Goal: Task Accomplishment & Management: Use online tool/utility

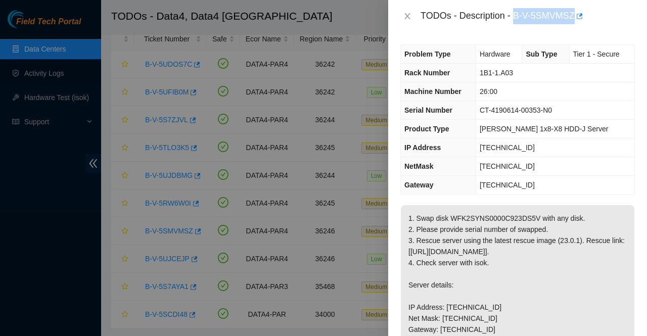
drag, startPoint x: 514, startPoint y: 16, endPoint x: 572, endPoint y: 20, distance: 58.8
click at [572, 20] on div "TODOs - Description - B-V-5SMVMSZ" at bounding box center [528, 16] width 214 height 16
copy div "B-V-5SMVMSZ"
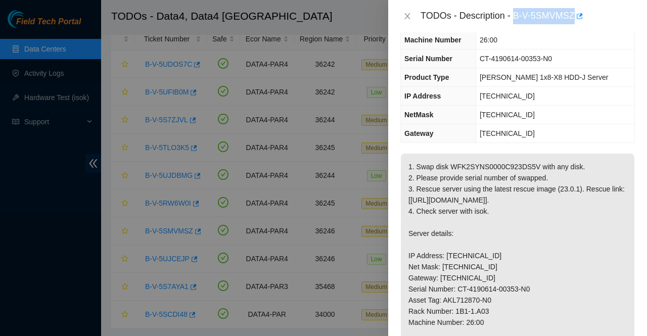
scroll to position [192, 0]
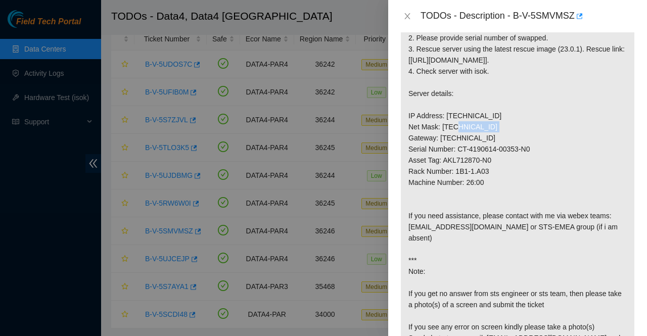
drag, startPoint x: 492, startPoint y: 134, endPoint x: 446, endPoint y: 139, distance: 46.8
click at [446, 139] on p "1. Swap disk WFK2SYNS0000C923DS5V with any disk. 2. Please provide serial numbe…" at bounding box center [518, 194] width 234 height 360
copy p "[TECHNICAL_ID]"
drag, startPoint x: 485, startPoint y: 192, endPoint x: 454, endPoint y: 197, distance: 31.3
click at [454, 197] on p "1. Swap disk WFK2SYNS0000C923DS5V with any disk. 2. Please provide serial numbe…" at bounding box center [518, 194] width 234 height 360
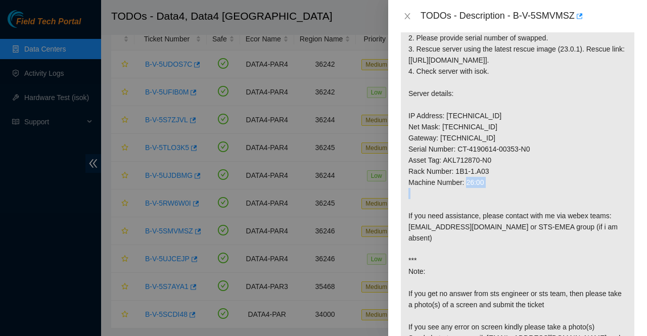
copy p "1B1-1.A03"
drag, startPoint x: 491, startPoint y: 133, endPoint x: 446, endPoint y: 138, distance: 45.7
click at [446, 138] on p "1. Swap disk WFK2SYNS0000C923DS5V with any disk. 2. Please provide serial numbe…" at bounding box center [518, 194] width 234 height 360
copy p "[TECHNICAL_ID]"
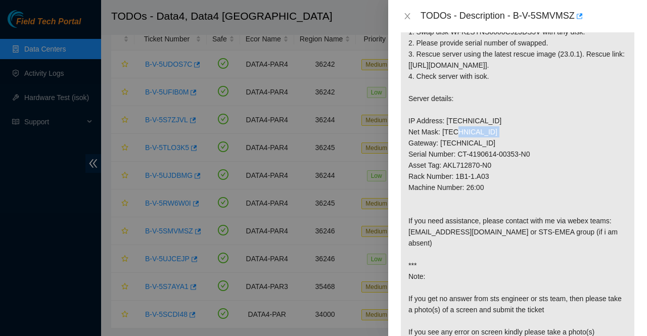
scroll to position [190, 0]
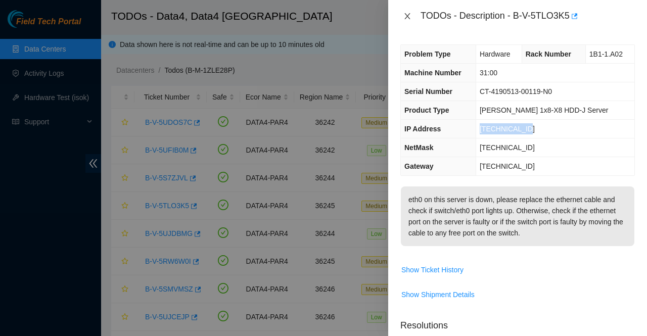
click at [408, 18] on icon "close" at bounding box center [407, 16] width 6 height 6
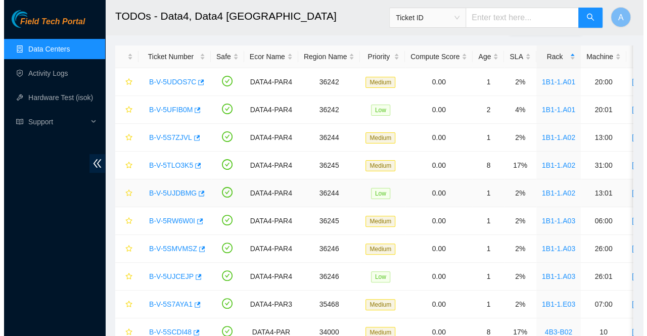
scroll to position [87, 0]
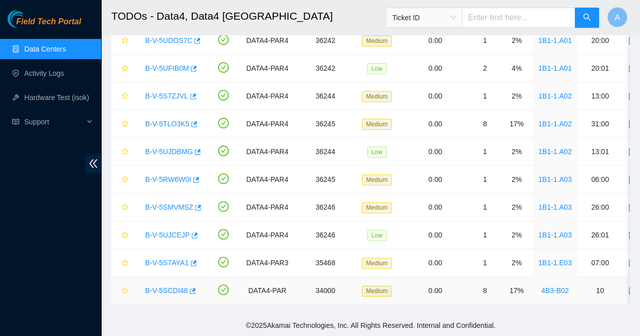
click at [173, 287] on link "B-V-5SCDI48" at bounding box center [166, 291] width 42 height 8
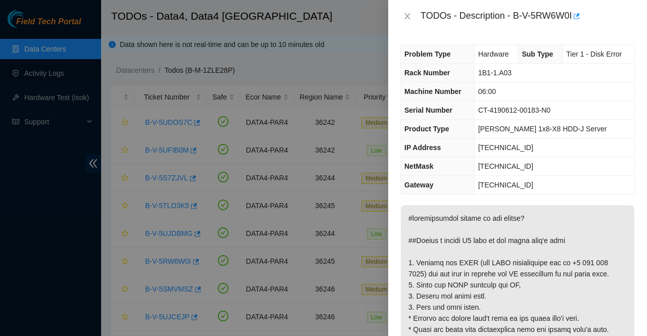
scroll to position [105, 0]
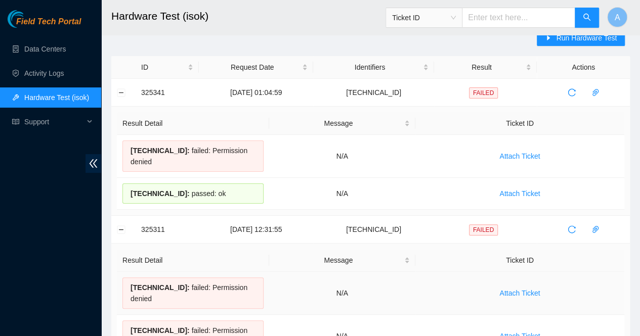
scroll to position [15, 0]
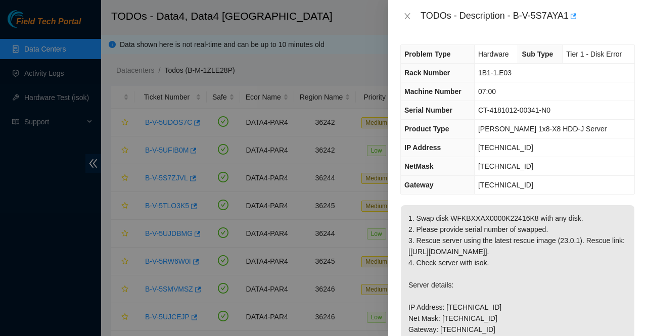
scroll to position [87, 0]
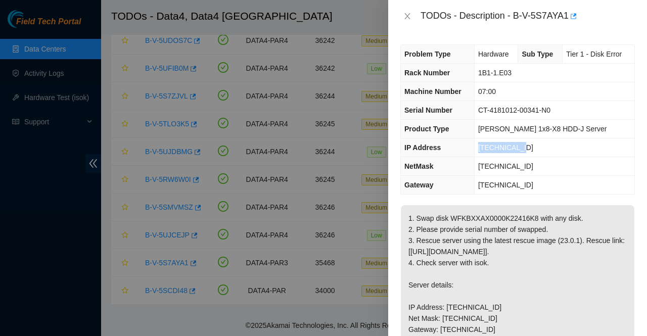
drag, startPoint x: 522, startPoint y: 146, endPoint x: 462, endPoint y: 141, distance: 59.9
click at [462, 141] on tr "IP Address 23.15.179.28" at bounding box center [518, 148] width 234 height 19
drag, startPoint x: 515, startPoint y: 16, endPoint x: 567, endPoint y: 24, distance: 53.2
click at [567, 24] on div "TODOs - Description - B-V-5S7AYA1" at bounding box center [528, 16] width 214 height 16
copy div "B-V-5S7AYA1"
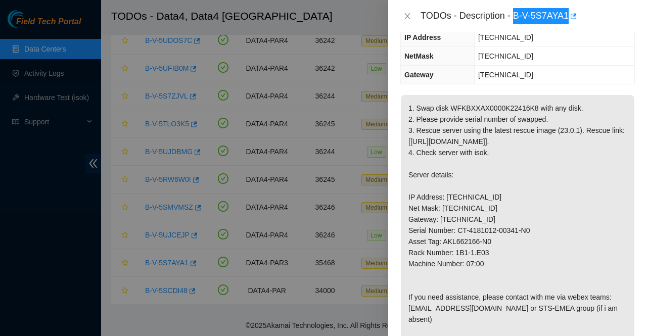
scroll to position [111, 0]
drag, startPoint x: 483, startPoint y: 217, endPoint x: 445, endPoint y: 219, distance: 38.5
click at [445, 219] on p "1. Swap disk WFKBXXAX0000K22416K8 with any disk. 2. Please provide serial numbe…" at bounding box center [518, 275] width 234 height 360
copy p "[TECHNICAL_ID]"
drag, startPoint x: 485, startPoint y: 273, endPoint x: 455, endPoint y: 275, distance: 29.4
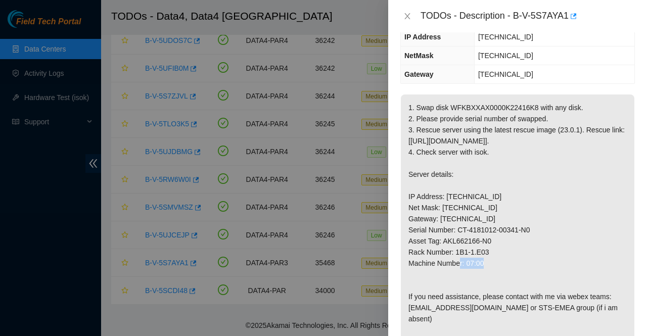
click at [455, 275] on p "1. Swap disk WFKBXXAX0000K22416K8 with any disk. 2. Please provide serial numbe…" at bounding box center [518, 275] width 234 height 360
copy p "1B1-1.E03"
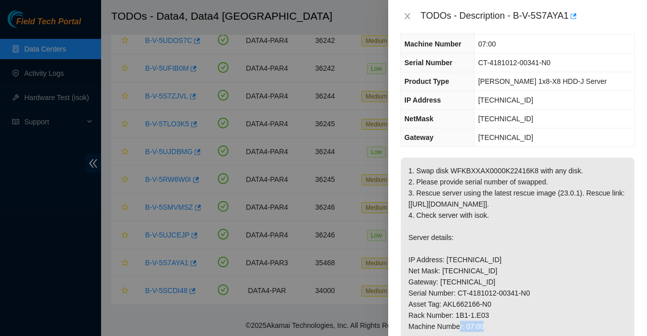
scroll to position [43, 0]
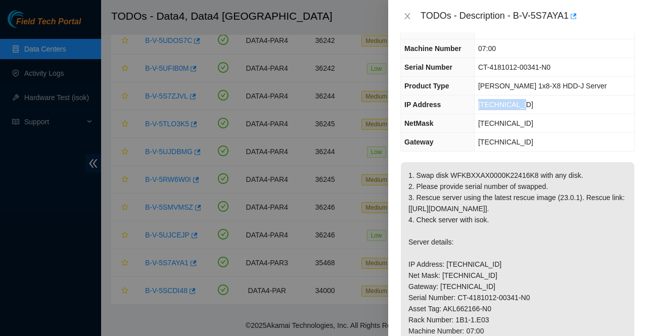
drag, startPoint x: 519, startPoint y: 106, endPoint x: 476, endPoint y: 110, distance: 42.7
click at [476, 110] on td "23.15.179.28" at bounding box center [554, 105] width 160 height 19
copy span "23.15.179.28"
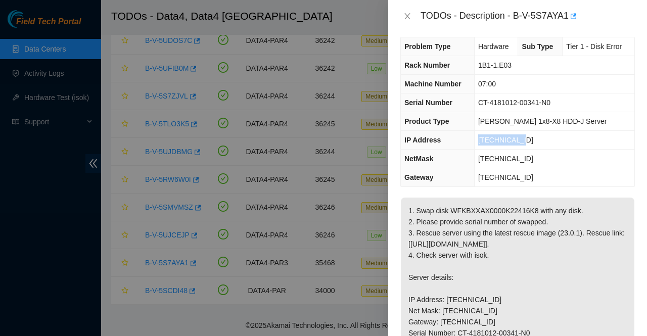
scroll to position [0, 0]
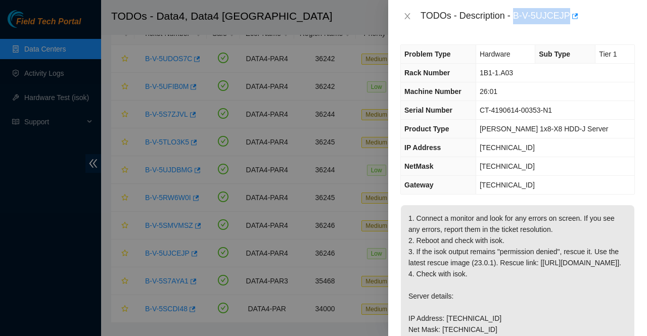
scroll to position [72, 0]
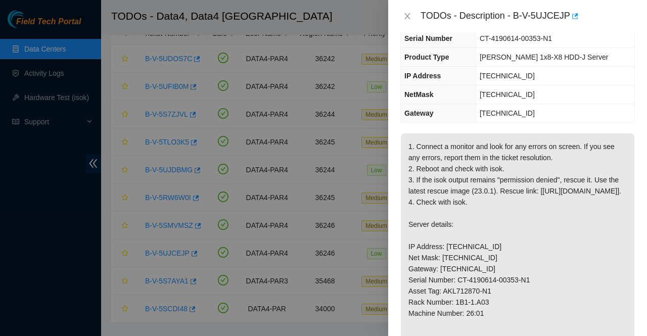
click at [513, 164] on p "1. Connect a monitor and look for any errors on screen. If you see any errors, …" at bounding box center [518, 274] width 234 height 282
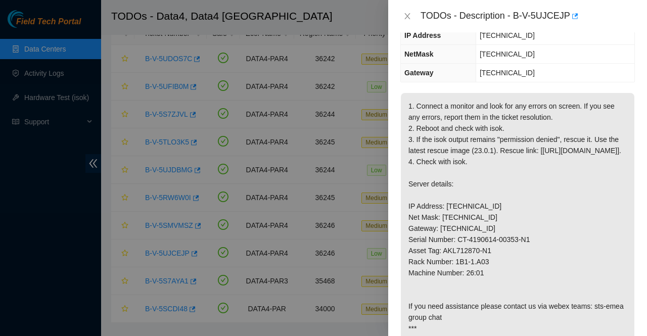
scroll to position [113, 0]
click at [456, 117] on p "1. Connect a monitor and look for any errors on screen. If you see any errors, …" at bounding box center [518, 234] width 234 height 282
drag, startPoint x: 490, startPoint y: 225, endPoint x: 446, endPoint y: 226, distance: 44.5
click at [446, 226] on p "1. Connect a monitor and look for any errors on screen. If you see any errors, …" at bounding box center [518, 234] width 234 height 282
copy p "[TECHNICAL_ID]"
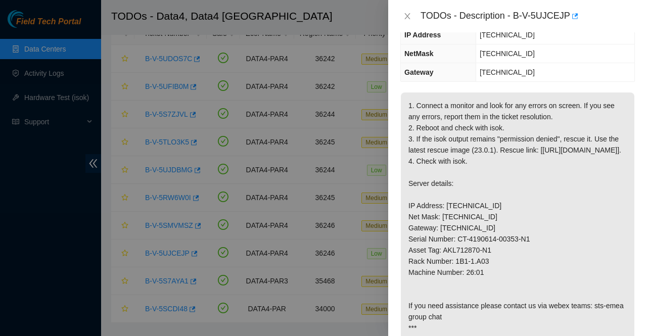
click at [521, 185] on p "1. Connect a monitor and look for any errors on screen. If you see any errors, …" at bounding box center [518, 234] width 234 height 282
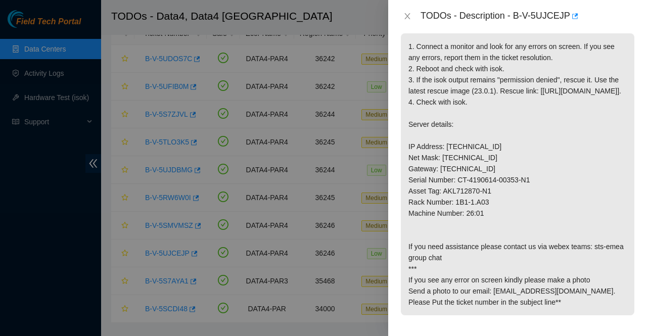
scroll to position [172, 0]
drag, startPoint x: 488, startPoint y: 219, endPoint x: 453, endPoint y: 226, distance: 35.7
click at [453, 226] on p "1. Connect a monitor and look for any errors on screen. If you see any errors, …" at bounding box center [518, 174] width 234 height 282
copy p "1B1-1.A03"
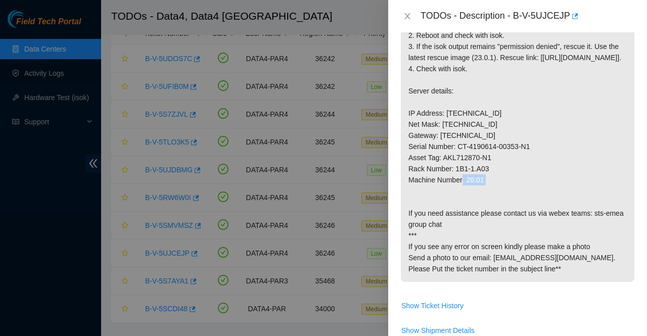
scroll to position [201, 0]
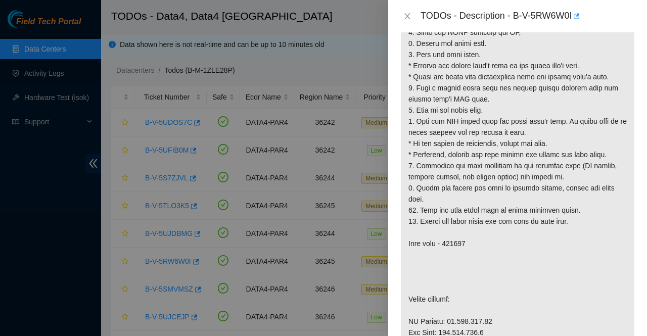
scroll to position [253, 0]
click at [318, 237] on div at bounding box center [323, 168] width 647 height 336
click at [470, 172] on p at bounding box center [518, 260] width 234 height 616
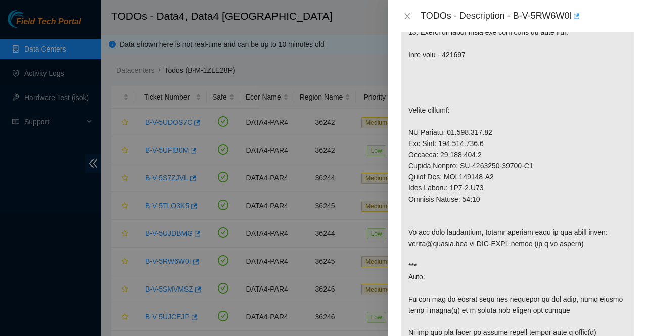
scroll to position [442, 0]
drag, startPoint x: 487, startPoint y: 142, endPoint x: 445, endPoint y: 139, distance: 42.1
click at [445, 139] on p at bounding box center [518, 71] width 234 height 616
copy p "[TECHNICAL_ID]"
drag, startPoint x: 487, startPoint y: 197, endPoint x: 455, endPoint y: 197, distance: 31.8
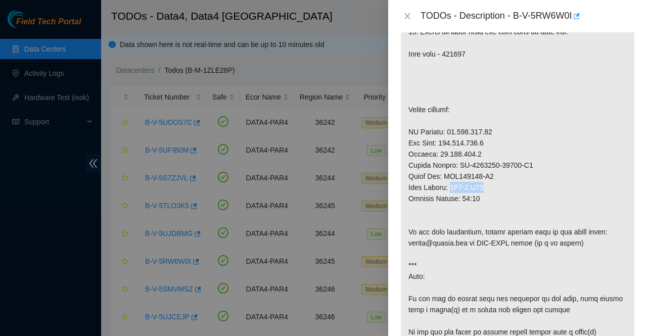
click at [455, 197] on p at bounding box center [518, 71] width 234 height 616
copy p "1B1-1.A03"
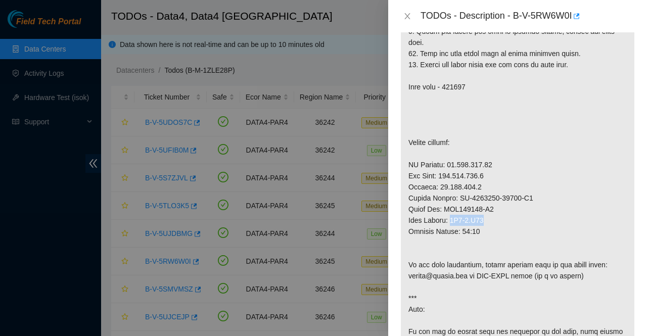
scroll to position [406, 0]
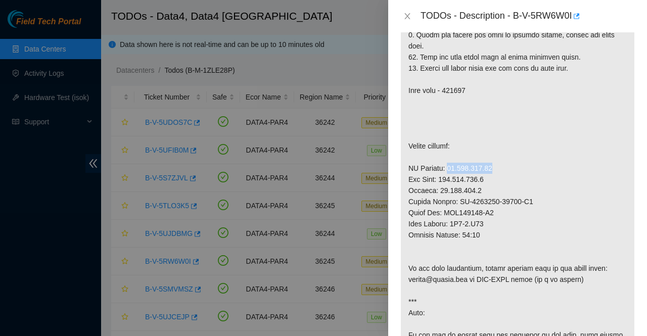
drag, startPoint x: 487, startPoint y: 177, endPoint x: 445, endPoint y: 181, distance: 42.2
click at [445, 181] on p at bounding box center [518, 107] width 234 height 616
copy p "[TECHNICAL_ID]"
drag, startPoint x: 528, startPoint y: 211, endPoint x: 457, endPoint y: 214, distance: 71.3
click at [457, 214] on p at bounding box center [518, 107] width 234 height 616
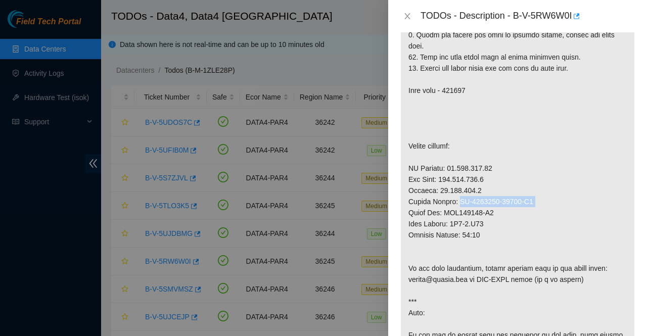
copy p "CT-4190612-00183-N0"
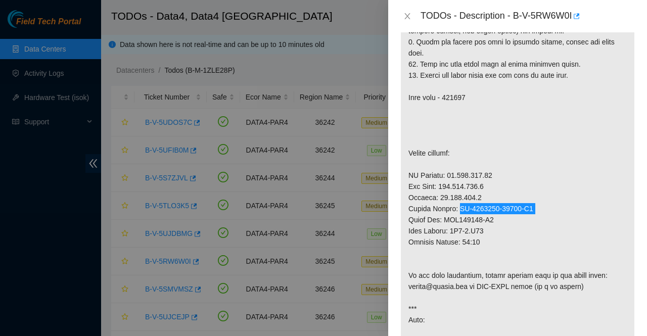
scroll to position [396, 0]
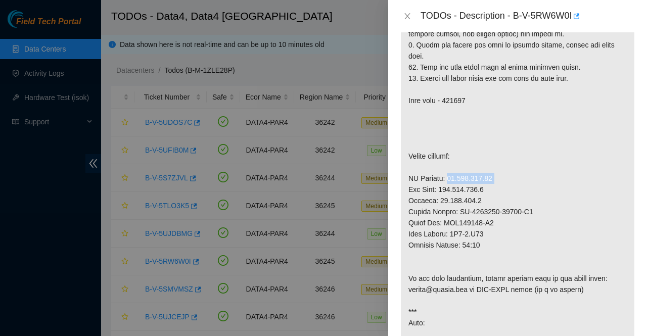
drag, startPoint x: 488, startPoint y: 187, endPoint x: 446, endPoint y: 191, distance: 42.7
click at [446, 191] on p at bounding box center [518, 117] width 234 height 616
copy p "95.100.202.84"
click at [476, 322] on p at bounding box center [518, 117] width 234 height 616
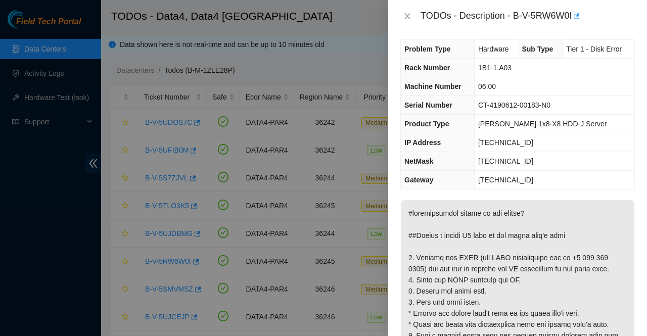
scroll to position [0, 0]
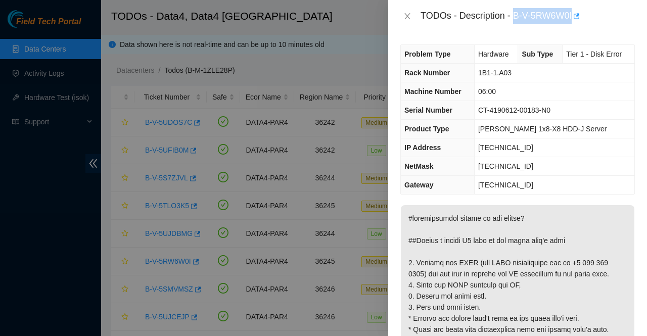
drag, startPoint x: 514, startPoint y: 16, endPoint x: 575, endPoint y: 27, distance: 62.6
click at [575, 27] on div "TODOs - Description - B-V-5RW6W0I" at bounding box center [517, 16] width 259 height 32
copy div "B-V-5RW6W0I"
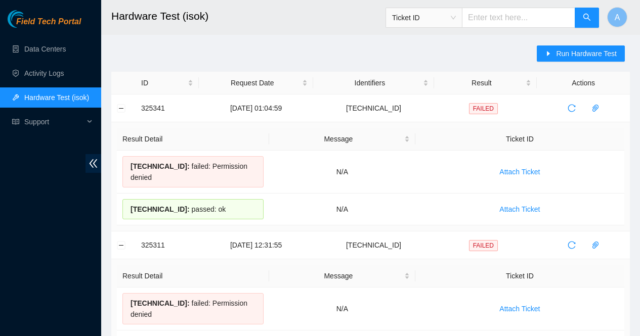
scroll to position [15, 0]
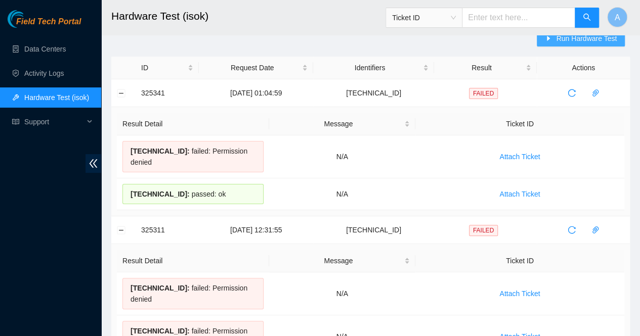
click at [552, 39] on icon "caret-right" at bounding box center [547, 38] width 7 height 7
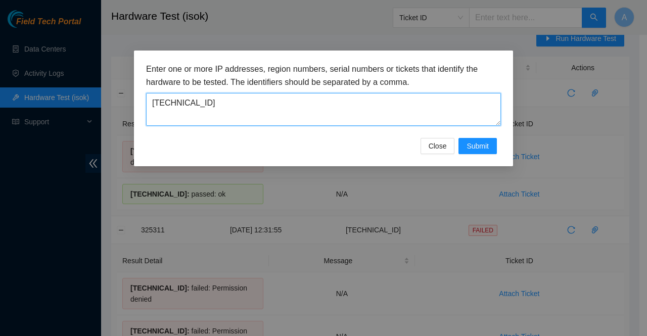
click at [273, 111] on textarea "[TECHNICAL_ID]" at bounding box center [323, 109] width 355 height 33
paste textarea "172"
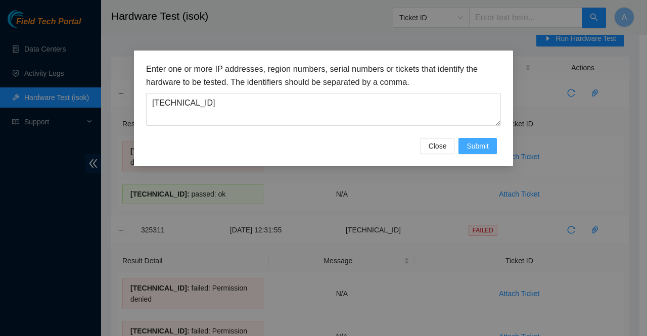
click at [476, 145] on span "Submit" at bounding box center [478, 146] width 22 height 11
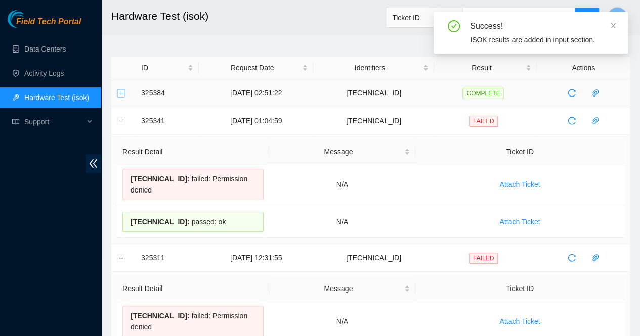
click at [124, 93] on button "Expand row" at bounding box center [121, 93] width 8 height 8
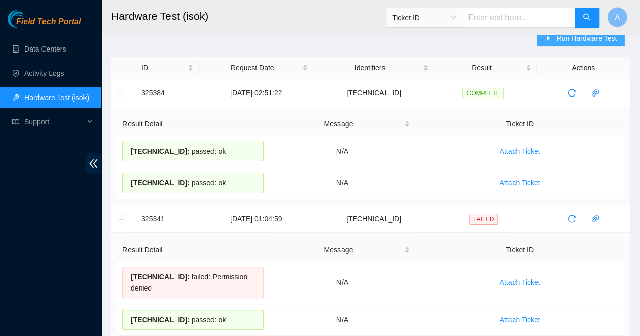
click at [556, 46] on button "Run Hardware Test" at bounding box center [580, 38] width 88 height 16
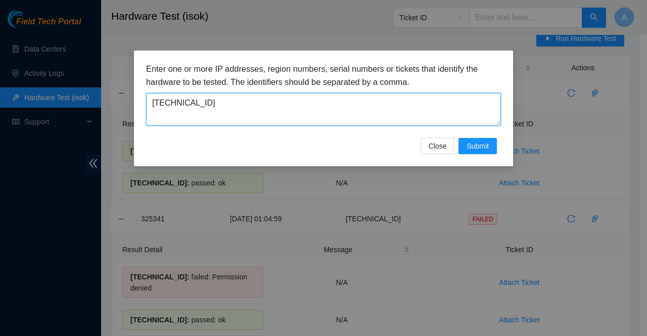
click at [257, 97] on textarea "[TECHNICAL_ID]" at bounding box center [323, 109] width 355 height 33
paste textarea "[TECHNICAL_ID]"
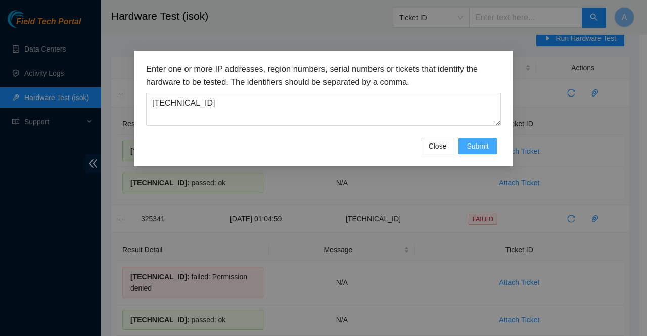
click at [479, 146] on span "Submit" at bounding box center [478, 146] width 22 height 11
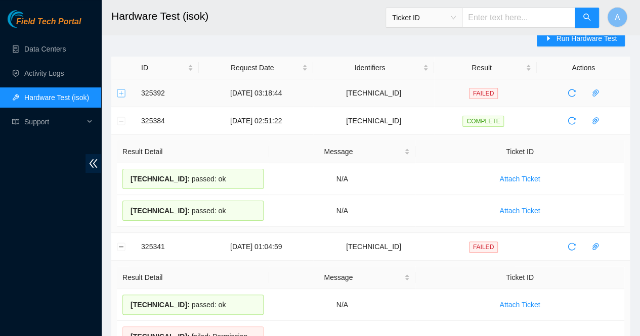
click at [121, 92] on button "Expand row" at bounding box center [121, 93] width 8 height 8
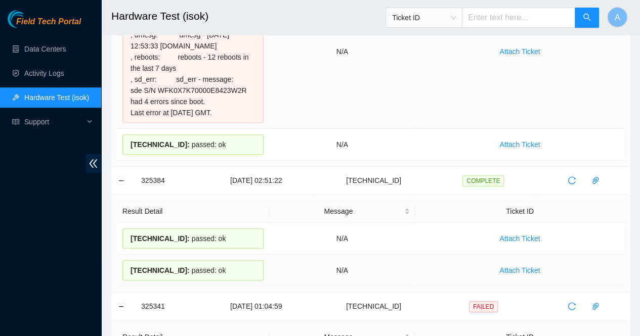
scroll to position [0, 0]
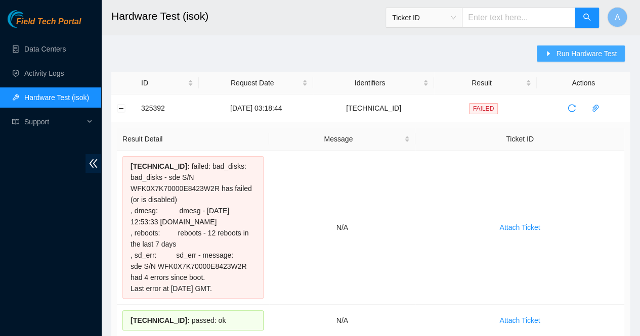
click at [573, 51] on span "Run Hardware Test" at bounding box center [586, 53] width 61 height 11
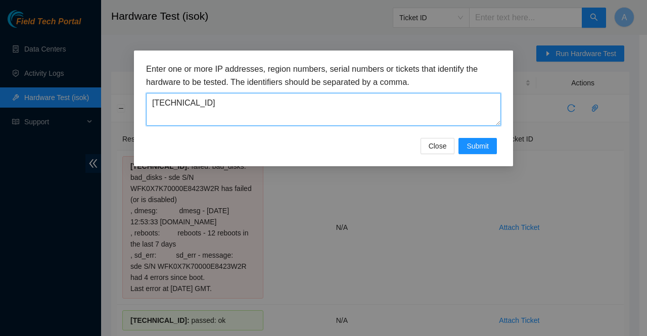
click at [207, 109] on textarea "[TECHNICAL_ID]" at bounding box center [323, 109] width 355 height 33
paste textarea "[TECHNICAL_ID]"
type textarea "[TECHNICAL_ID]"
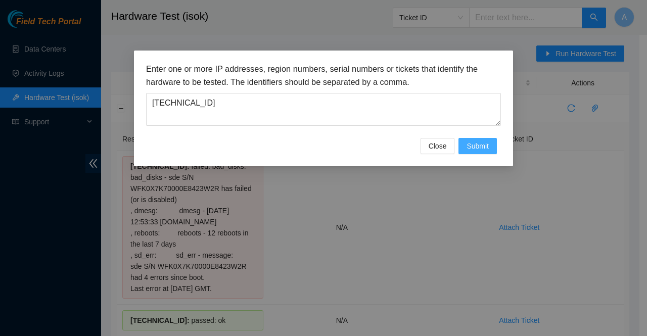
click at [476, 139] on button "Submit" at bounding box center [478, 146] width 38 height 16
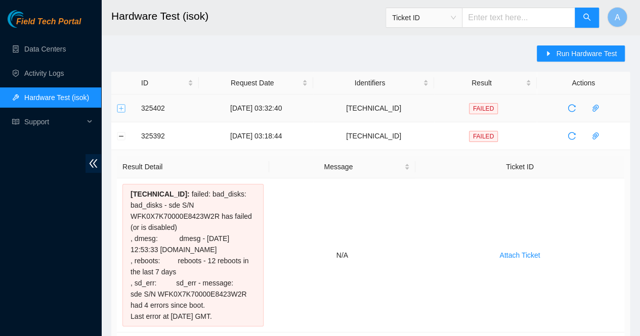
click at [121, 106] on button "Expand row" at bounding box center [121, 108] width 8 height 8
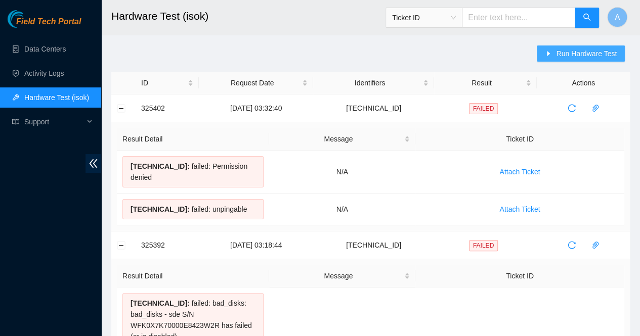
click at [562, 55] on span "Run Hardware Test" at bounding box center [586, 53] width 61 height 11
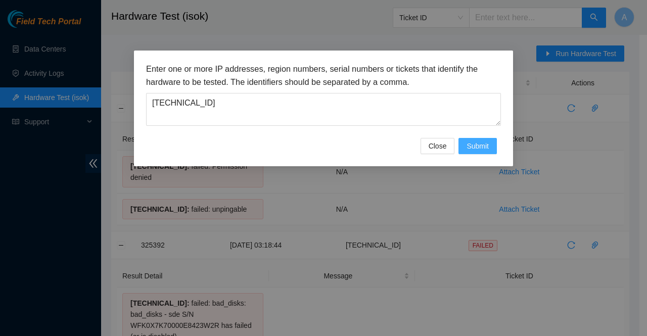
click at [474, 151] on button "Submit" at bounding box center [478, 146] width 38 height 16
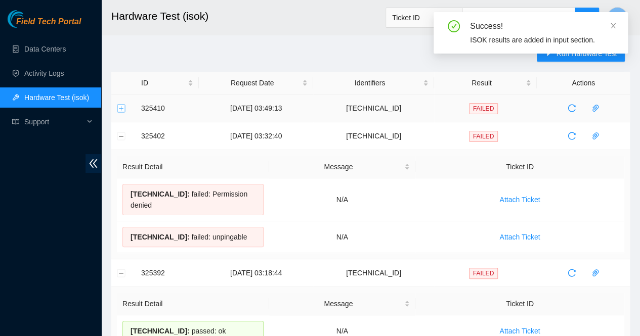
click at [118, 111] on button "Expand row" at bounding box center [121, 108] width 8 height 8
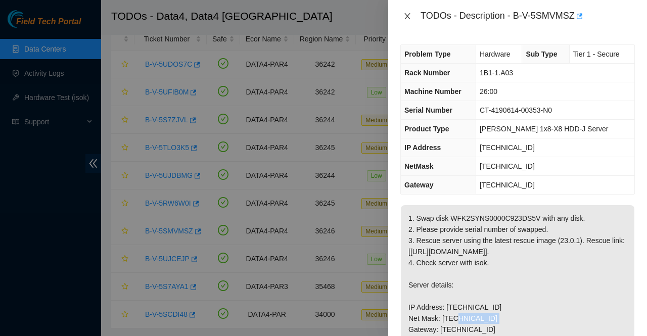
click at [408, 16] on icon "close" at bounding box center [407, 16] width 6 height 6
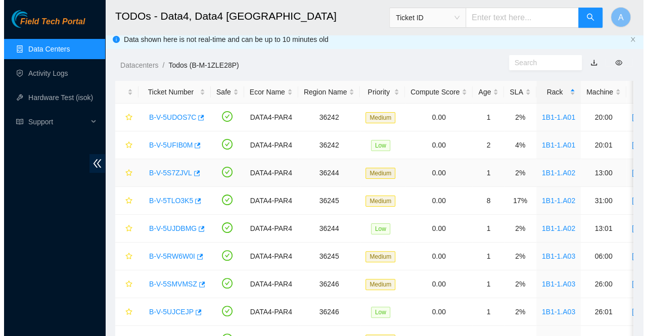
scroll to position [87, 0]
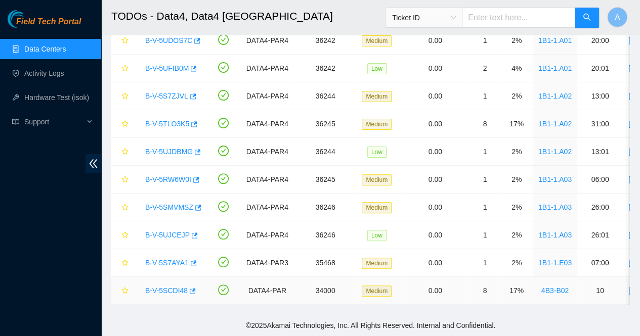
click at [165, 287] on link "B-V-5SCDI48" at bounding box center [166, 291] width 42 height 8
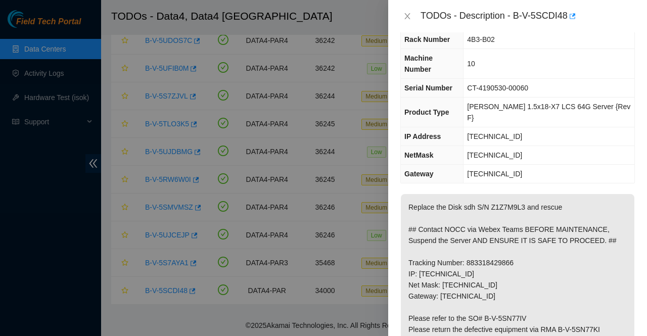
scroll to position [82, 0]
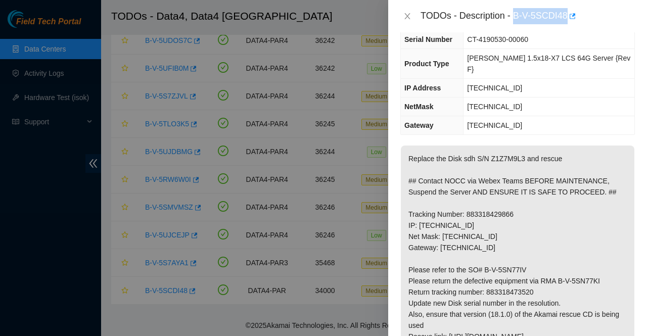
drag, startPoint x: 516, startPoint y: 15, endPoint x: 565, endPoint y: 19, distance: 49.7
click at [565, 19] on div "TODOs - Description - B-V-5SCDI48" at bounding box center [528, 16] width 214 height 16
copy div "B-V-5SCDI48"
click at [551, 21] on div "TODOs - Description - B-V-5SCDI48" at bounding box center [528, 16] width 214 height 16
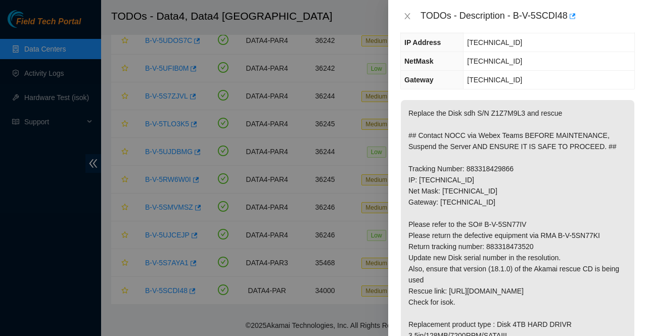
scroll to position [125, 0]
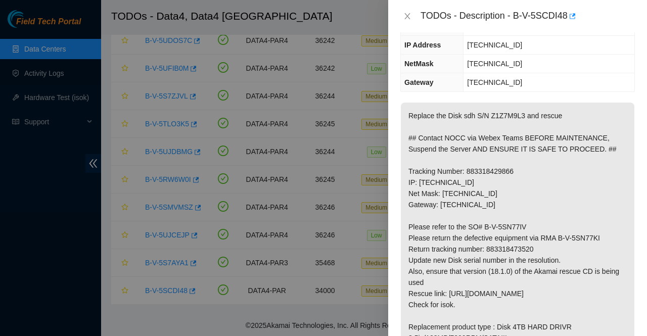
click at [511, 155] on p "Replace the Disk sdh S/N Z1Z7M9L3 and rescue ## Contact NOCC via Webex Teams BE…" at bounding box center [518, 238] width 234 height 271
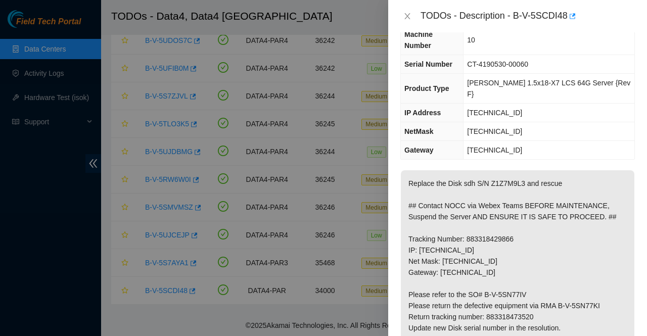
scroll to position [53, 0]
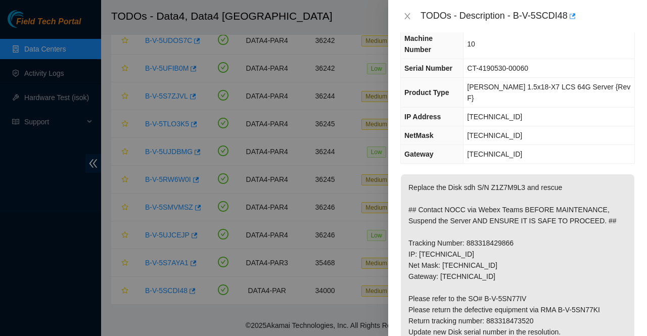
click at [412, 174] on p "Replace the Disk sdh S/N Z1Z7M9L3 and rescue ## Contact NOCC via Webex Teams BE…" at bounding box center [518, 309] width 234 height 271
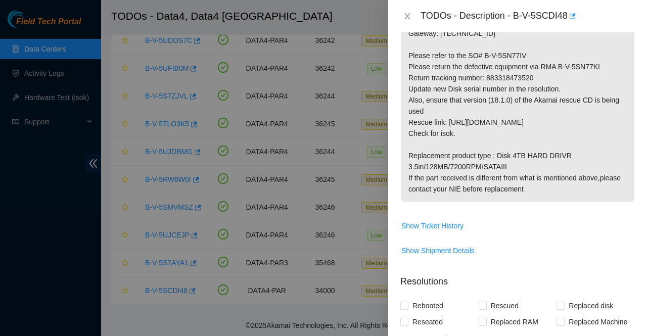
scroll to position [522, 0]
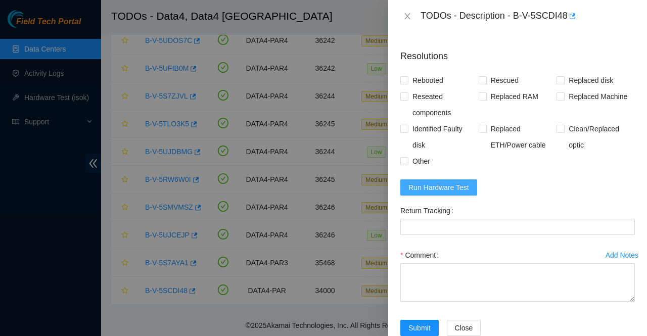
click at [420, 182] on span "Run Hardware Test" at bounding box center [438, 187] width 61 height 11
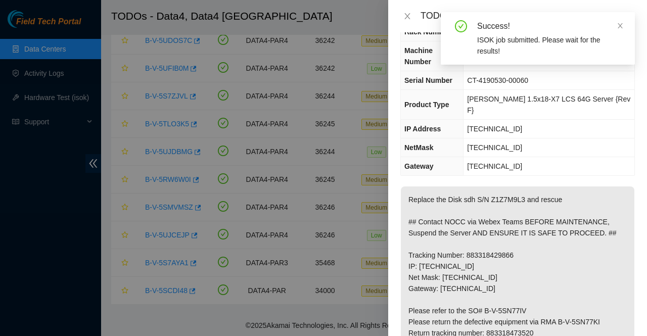
scroll to position [0, 0]
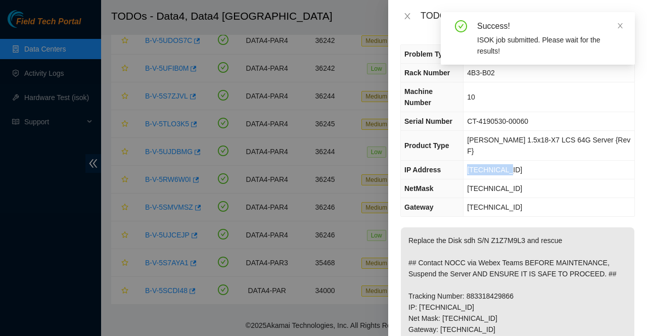
drag, startPoint x: 523, startPoint y: 147, endPoint x: 476, endPoint y: 149, distance: 47.6
click at [476, 161] on td "[TECHNICAL_ID]" at bounding box center [549, 170] width 171 height 19
copy span "[TECHNICAL_ID]"
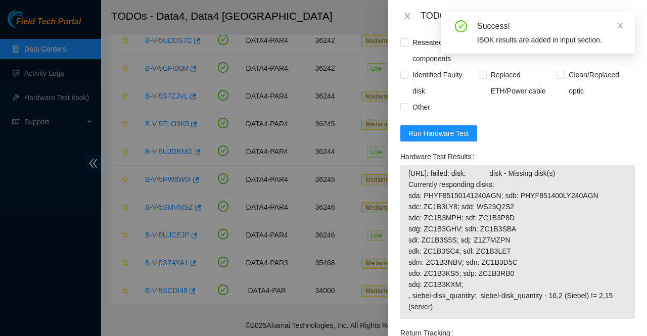
scroll to position [573, 0]
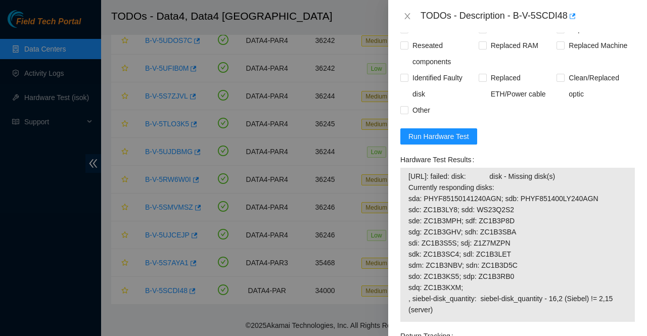
click at [483, 243] on span "[URL]: failed: disk: disk - Missing disk(s) Currently responding disks: sda: PH…" at bounding box center [517, 243] width 218 height 145
click at [437, 131] on span "Run Hardware Test" at bounding box center [438, 136] width 61 height 11
